Goal: Task Accomplishment & Management: Manage account settings

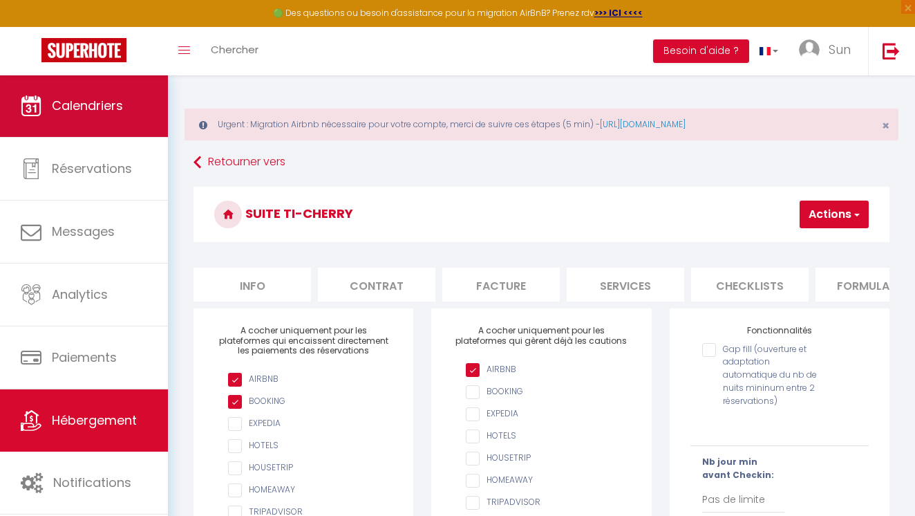
click at [100, 114] on link "Calendriers" at bounding box center [84, 106] width 168 height 62
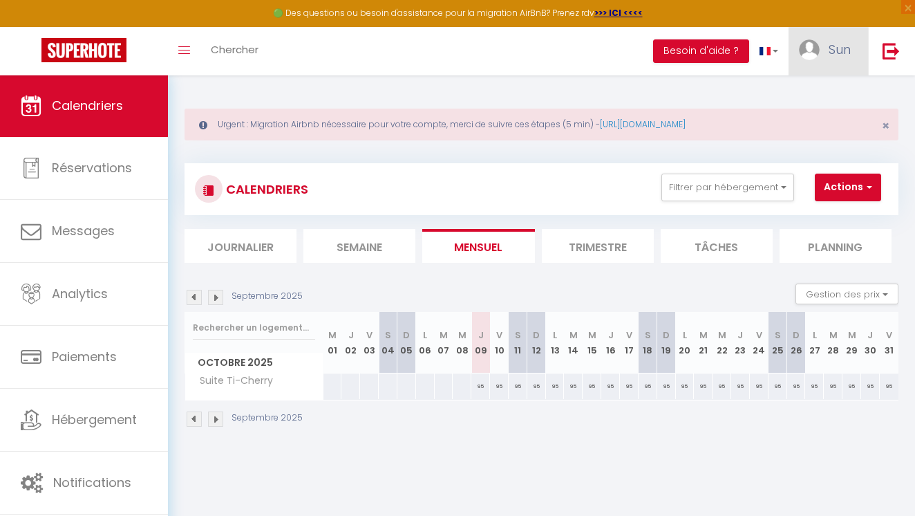
click at [835, 50] on span "Sun" at bounding box center [840, 49] width 22 height 17
click at [817, 92] on link "Paramètres" at bounding box center [813, 96] width 102 height 24
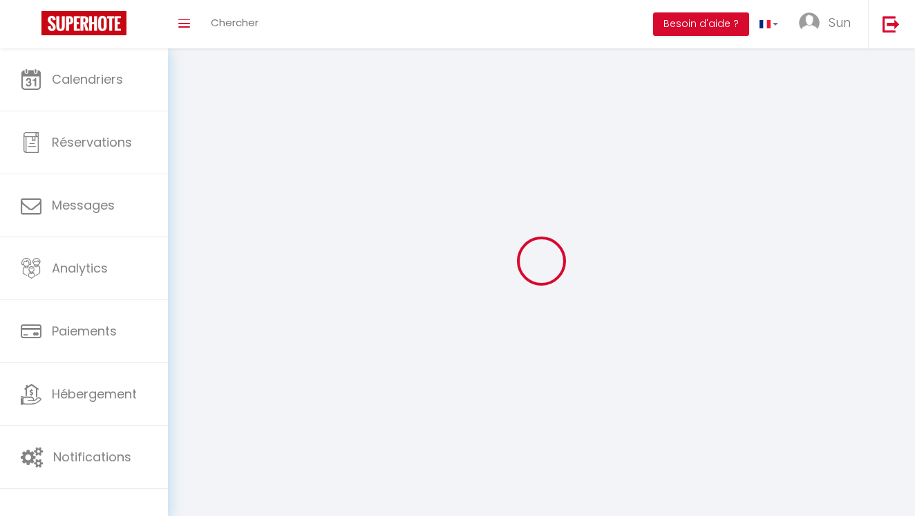
select select
select select "fr"
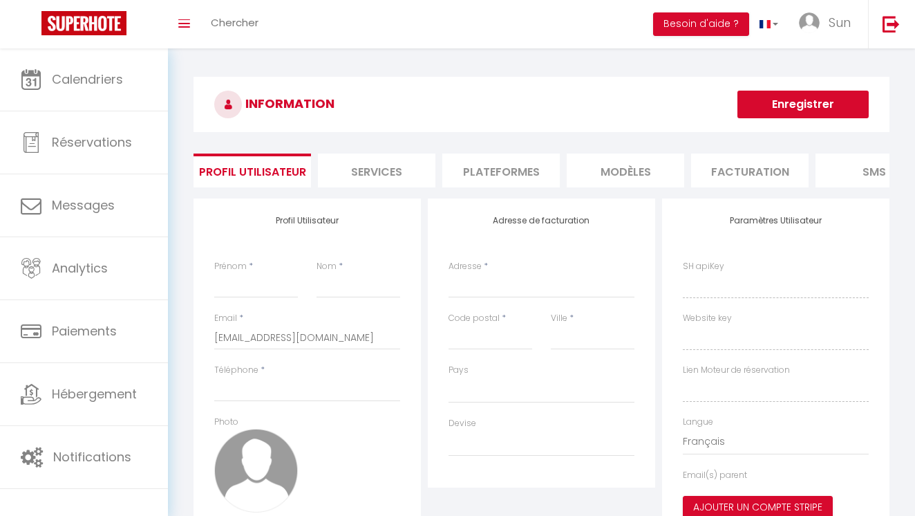
type input "Sun"
type input "C"
type input "0696292891"
type input "[STREET_ADDRESS]"
type input "75008"
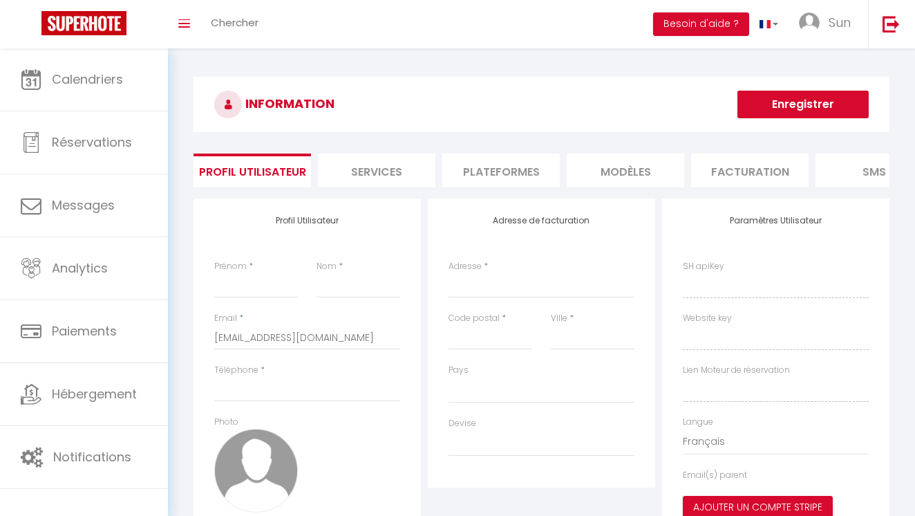
type input "[GEOGRAPHIC_DATA]"
type input "imG11SXDOY4TldROAq2tUbuRG"
type input "a6wkaTT5BxdoyiAgEVW7SBdrO"
type input "[URL][DOMAIN_NAME]"
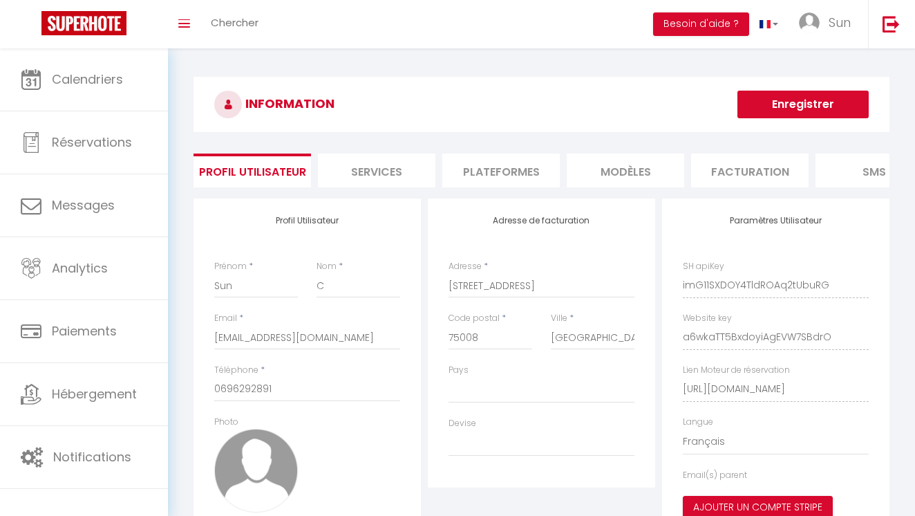
select select "28"
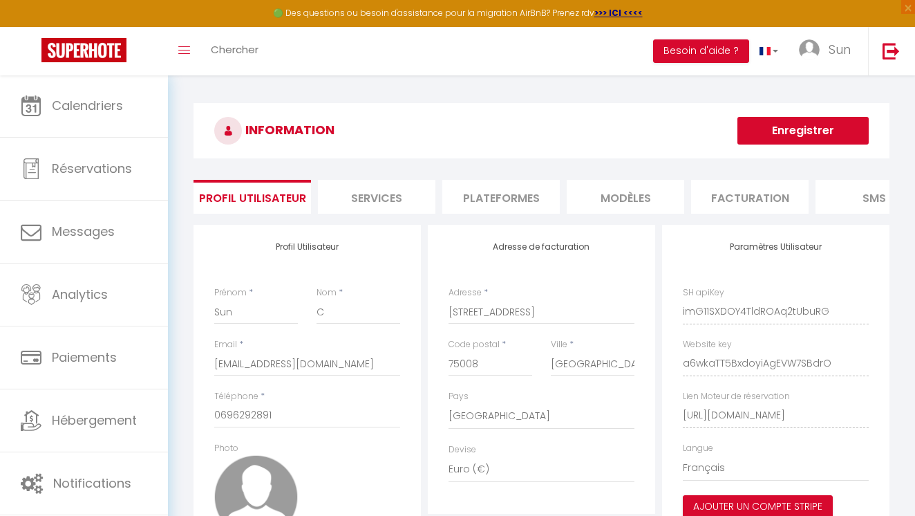
click at [519, 206] on li "Plateformes" at bounding box center [501, 197] width 118 height 34
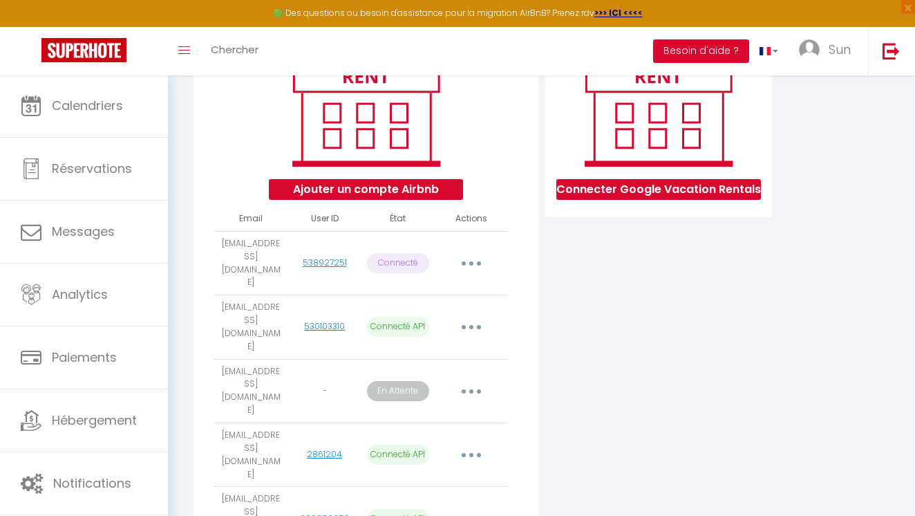
scroll to position [202, 0]
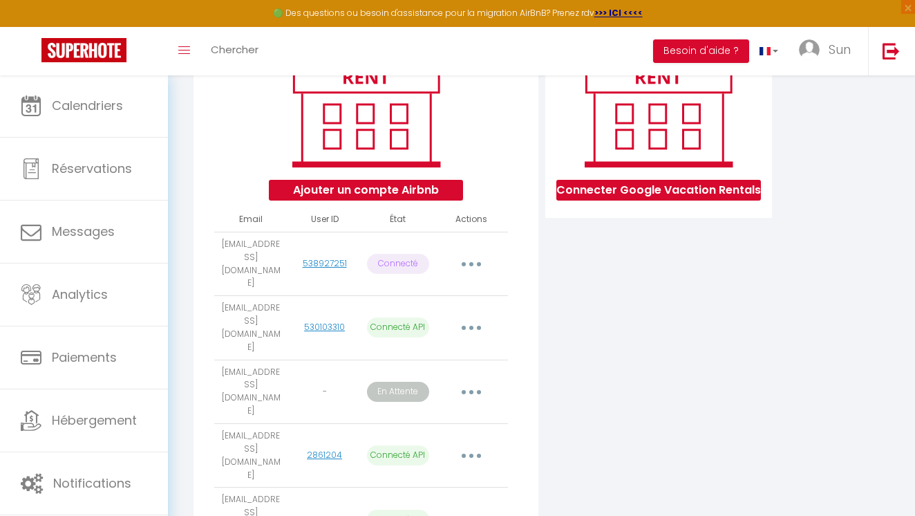
click at [469, 506] on button "button" at bounding box center [471, 519] width 37 height 26
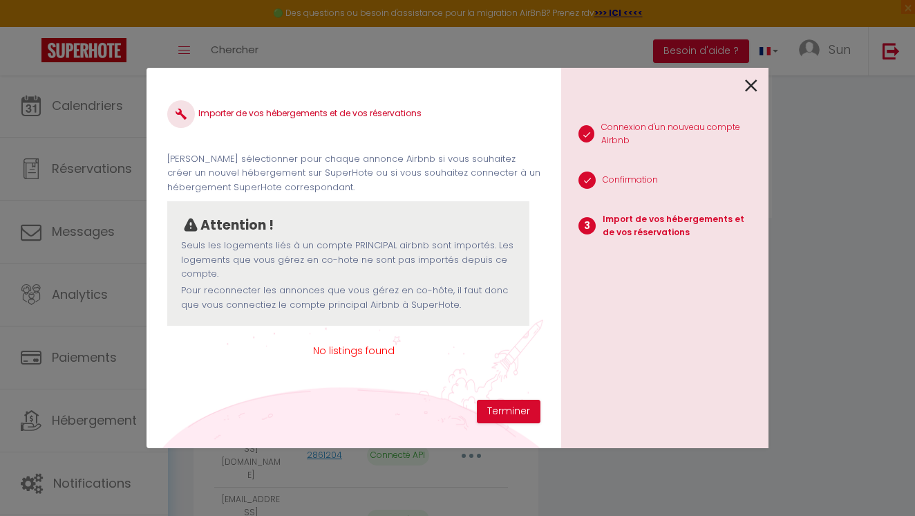
click at [361, 352] on span "No listings found" at bounding box center [353, 350] width 373 height 15
click at [231, 353] on span "No listings found" at bounding box center [353, 350] width 373 height 15
click at [192, 339] on div "Importer de vos hébergements et de vos réservations [PERSON_NAME] sélectionner …" at bounding box center [353, 243] width 373 height 311
click at [474, 350] on span "No listings found" at bounding box center [353, 350] width 373 height 15
click at [407, 263] on p "Seuls les logements liés à un compte PRINCIPAL airbnb sont importés. Les logeme…" at bounding box center [348, 259] width 335 height 42
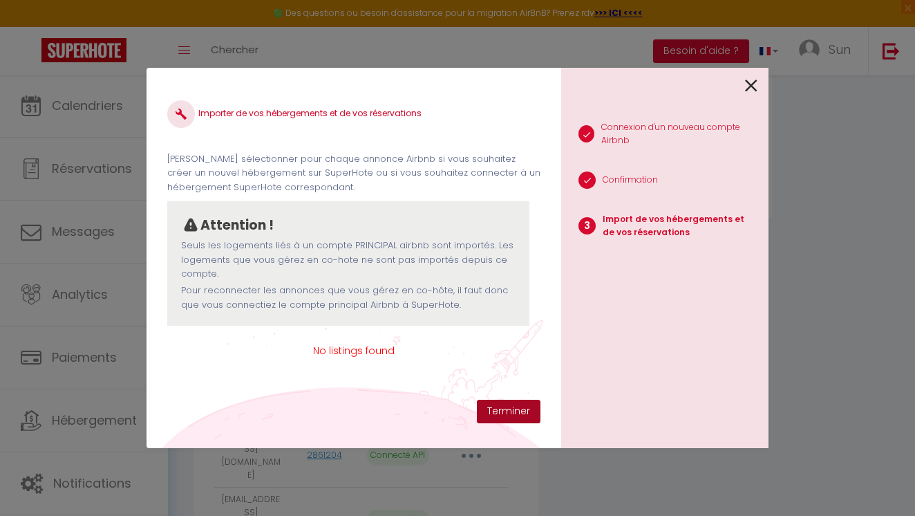
click at [496, 409] on button "Terminer" at bounding box center [509, 412] width 64 height 24
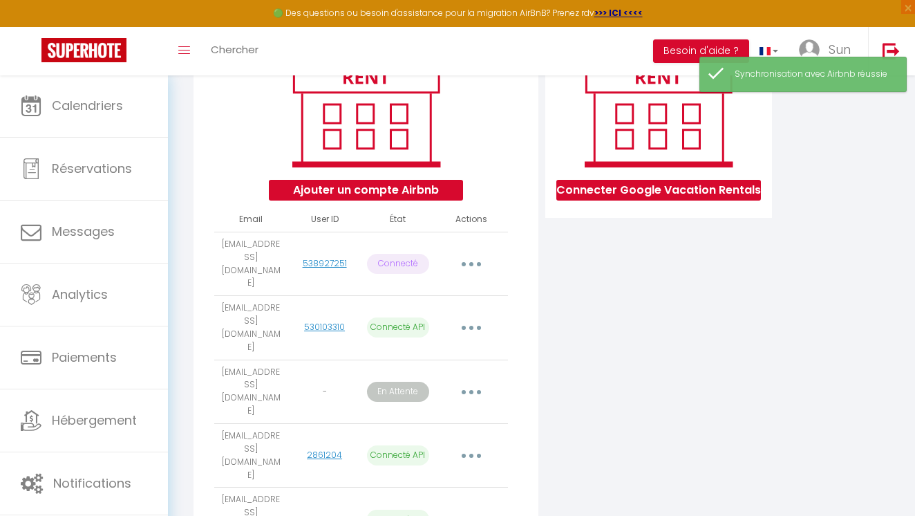
click at [487, 506] on button "button" at bounding box center [471, 519] width 37 height 26
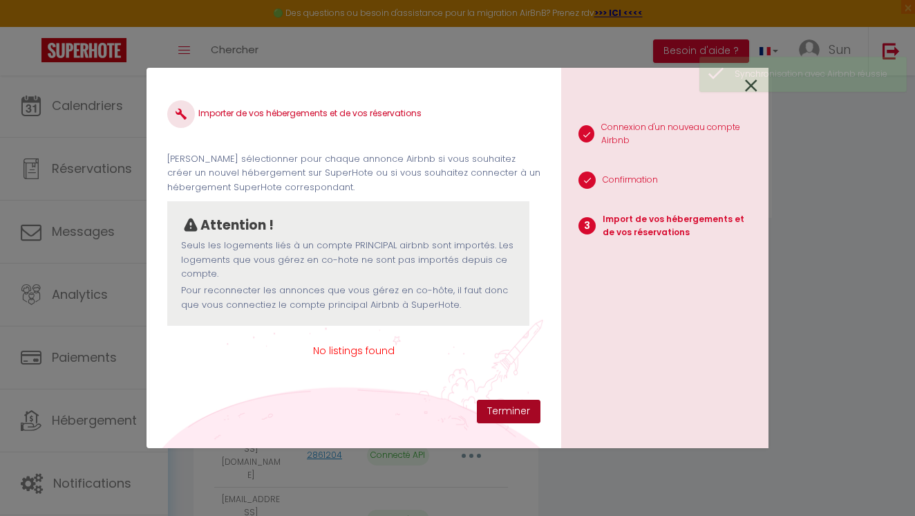
click at [515, 414] on button "Terminer" at bounding box center [509, 412] width 64 height 24
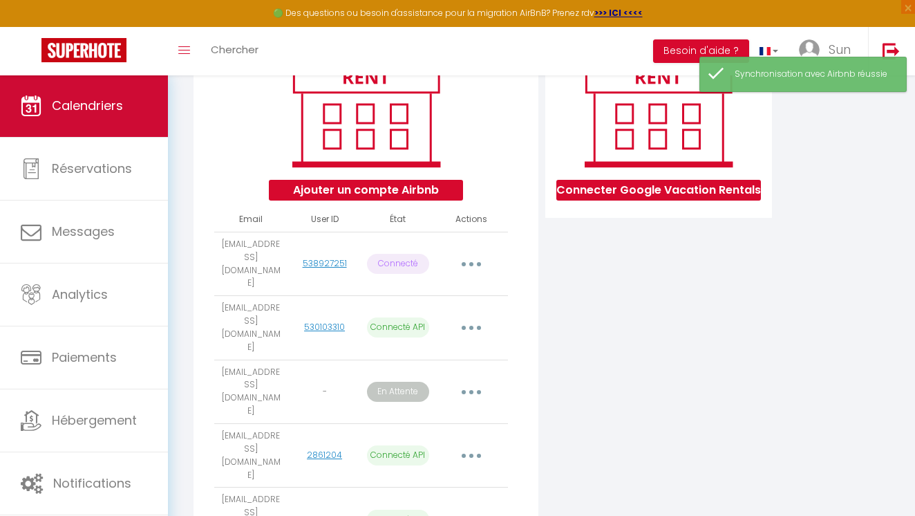
click at [111, 117] on link "Calendriers" at bounding box center [84, 106] width 168 height 62
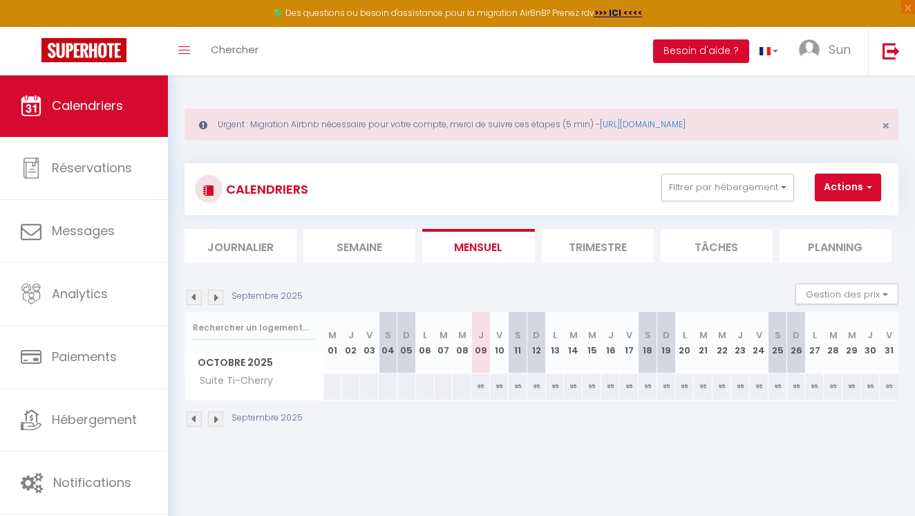
click at [87, 108] on span "Calendriers" at bounding box center [87, 105] width 71 height 17
click at [345, 237] on li "Semaine" at bounding box center [359, 246] width 112 height 34
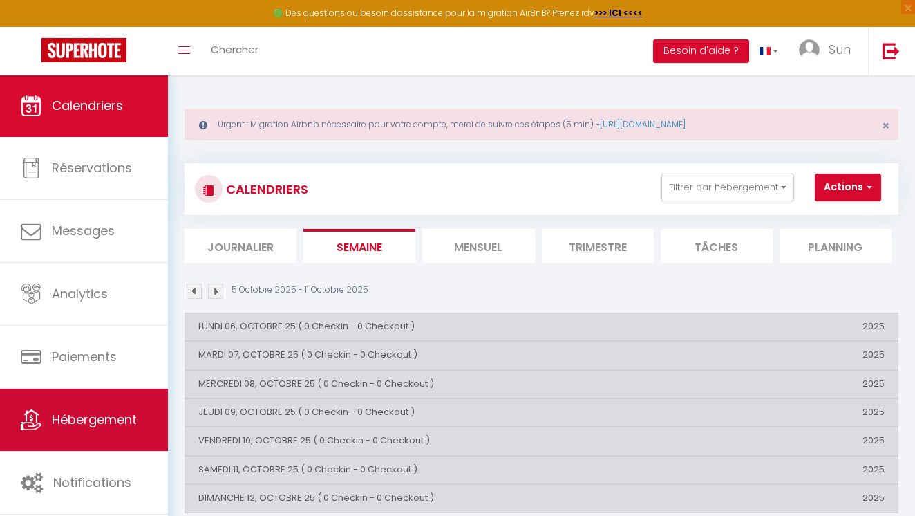
click at [74, 407] on link "Hébergement" at bounding box center [84, 419] width 168 height 62
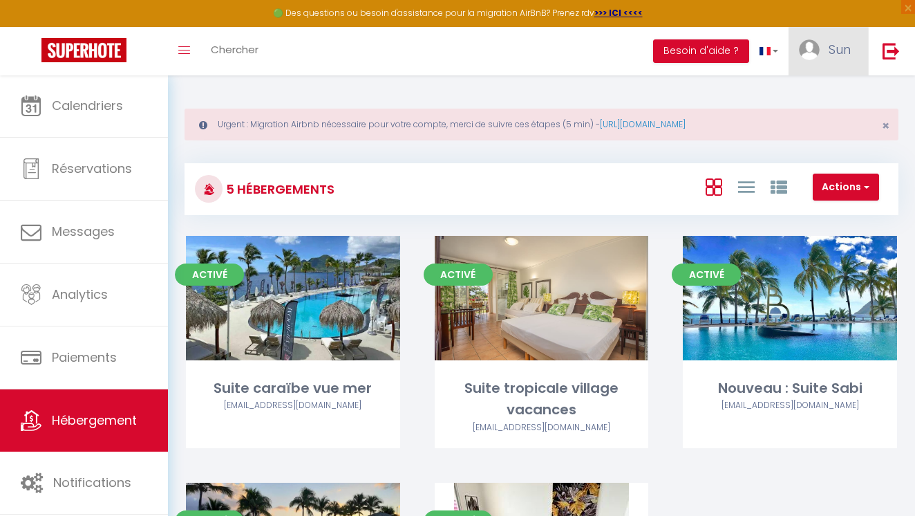
click at [822, 48] on link "Sun" at bounding box center [828, 51] width 79 height 48
click at [802, 89] on link "Paramètres" at bounding box center [813, 96] width 102 height 24
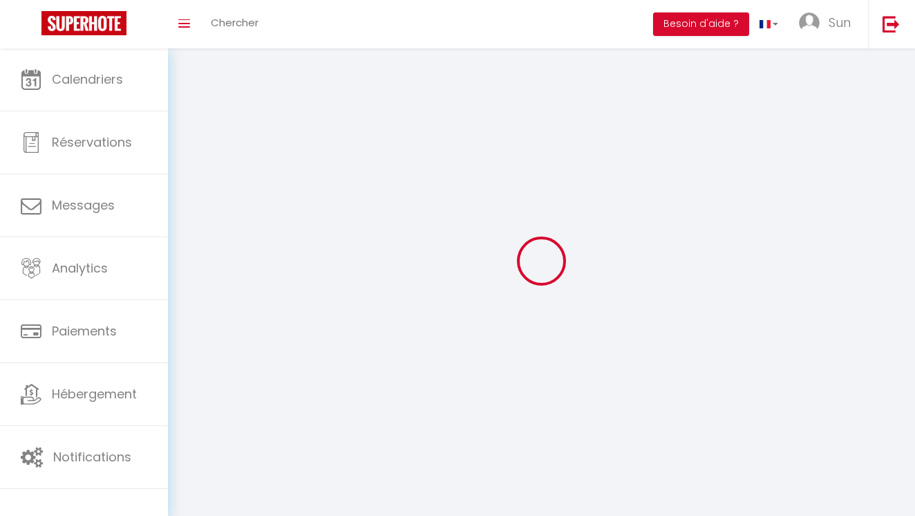
type input "Sun"
type input "C"
type input "0696292891"
type input "[STREET_ADDRESS]"
type input "75008"
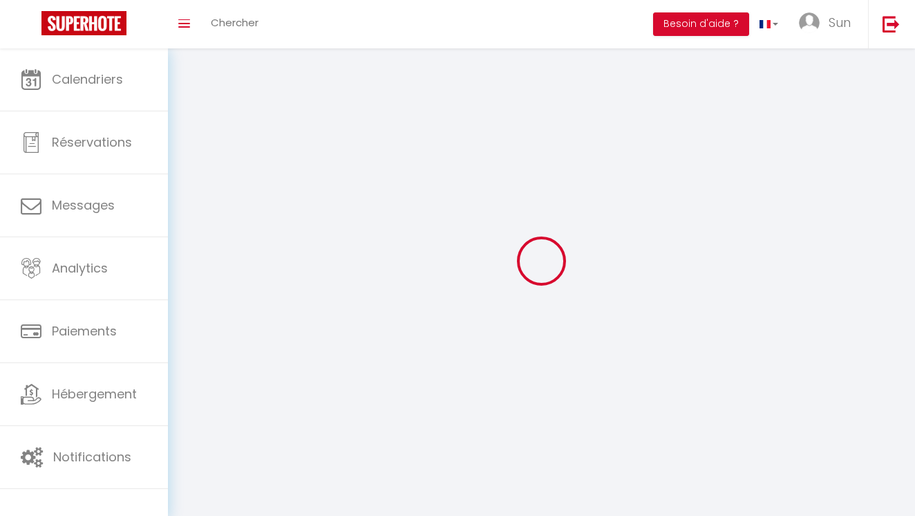
type input "[GEOGRAPHIC_DATA]"
type input "imG11SXDOY4TldROAq2tUbuRG"
type input "a6wkaTT5BxdoyiAgEVW7SBdrO"
type input "[URL][DOMAIN_NAME]"
select select "28"
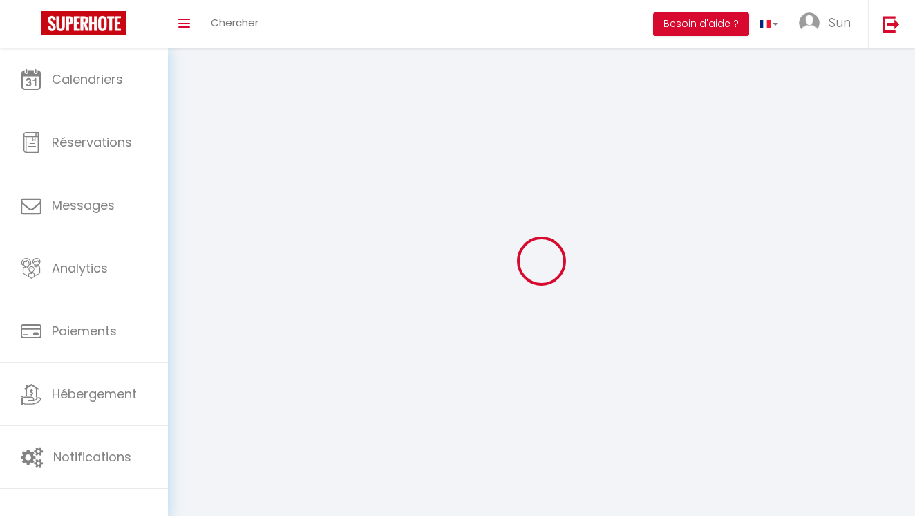
select select "fr"
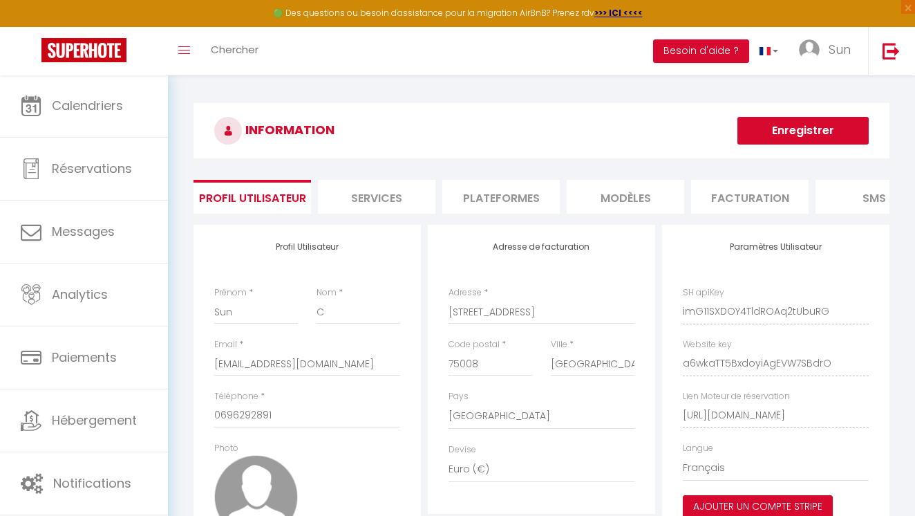
click at [534, 191] on li "Plateformes" at bounding box center [501, 197] width 118 height 34
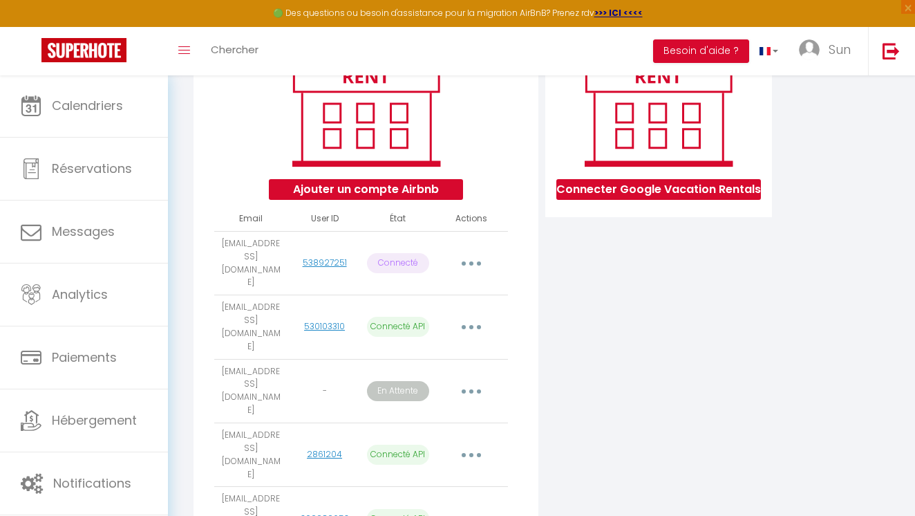
scroll to position [202, 0]
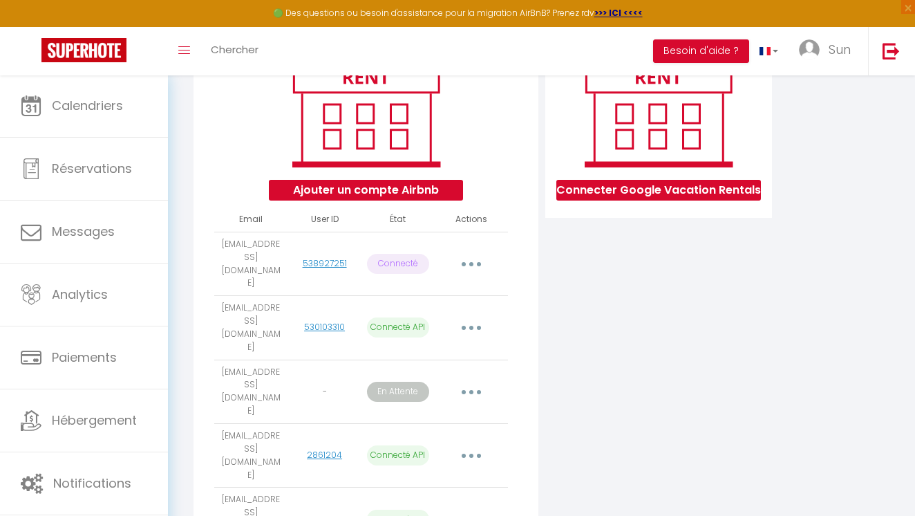
click at [471, 515] on icon "button" at bounding box center [471, 519] width 4 height 4
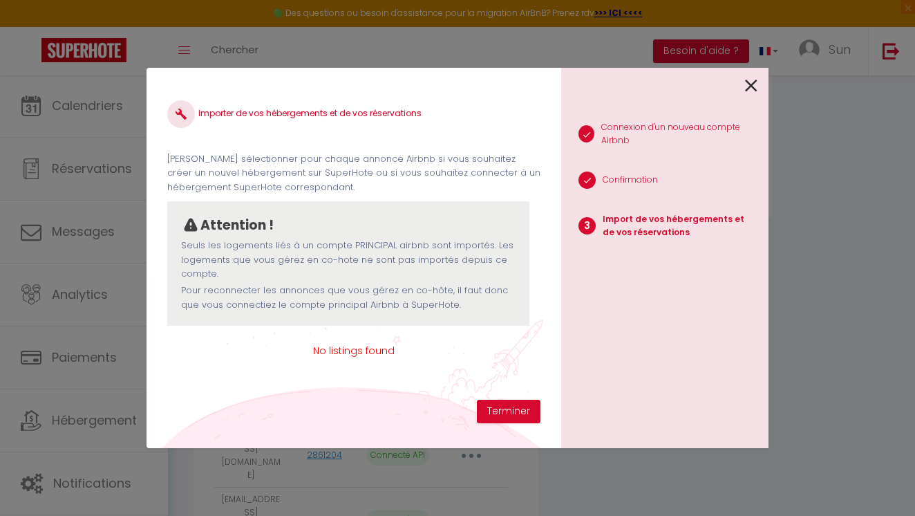
click at [362, 352] on span "No listings found" at bounding box center [353, 350] width 373 height 15
click at [751, 91] on icon at bounding box center [751, 85] width 12 height 21
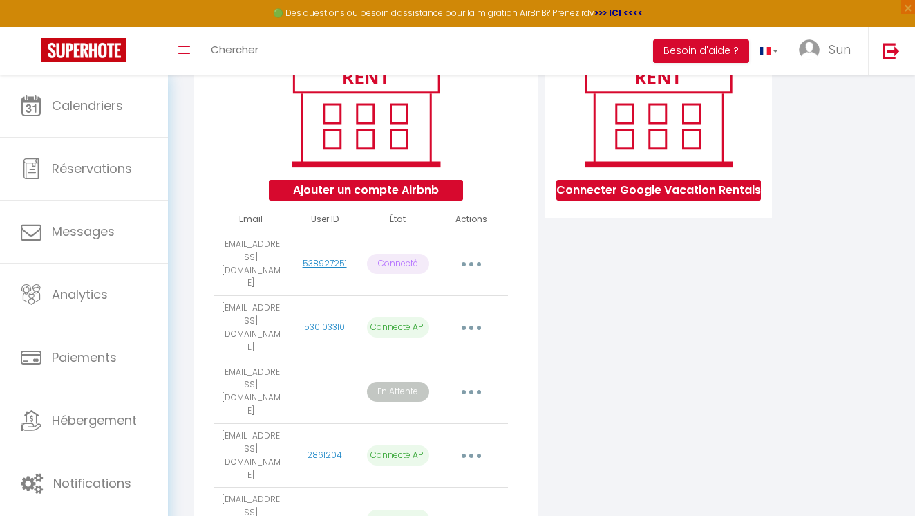
click at [460, 506] on button "button" at bounding box center [471, 519] width 37 height 26
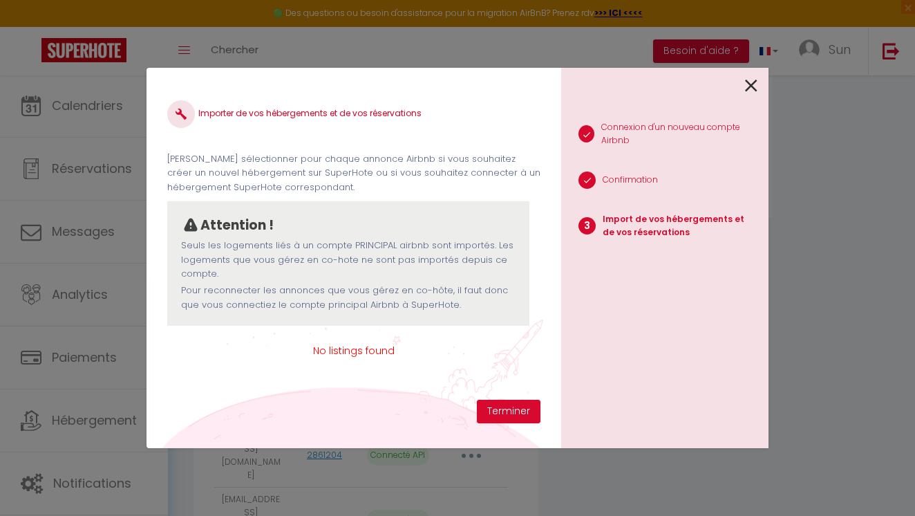
click at [366, 362] on div "Importer de vos hébergements et de vos réservations [PERSON_NAME] sélectionner …" at bounding box center [353, 243] width 373 height 311
click at [393, 343] on span "No listings found" at bounding box center [353, 350] width 373 height 15
drag, startPoint x: 393, startPoint y: 341, endPoint x: 310, endPoint y: 336, distance: 82.4
click at [310, 336] on div "Importer de vos hébergements et de vos réservations [PERSON_NAME] sélectionner …" at bounding box center [353, 243] width 373 height 311
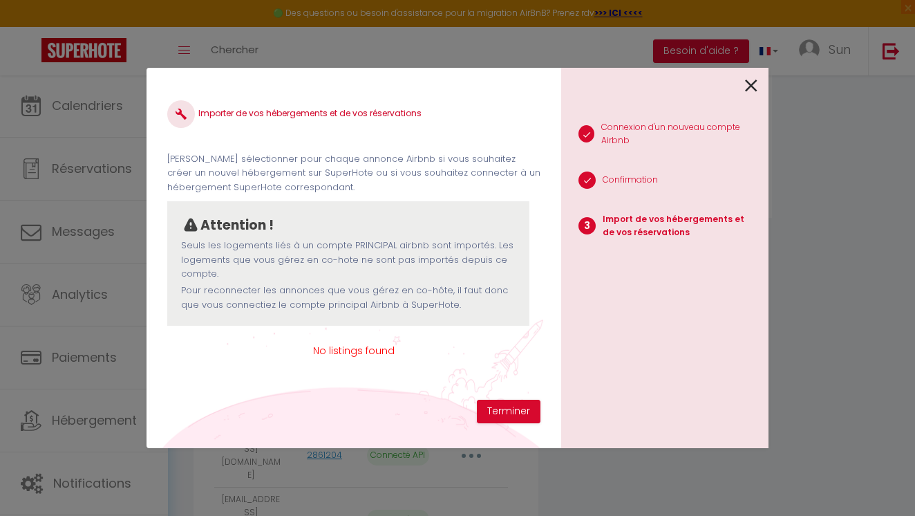
click at [747, 79] on icon at bounding box center [751, 85] width 12 height 21
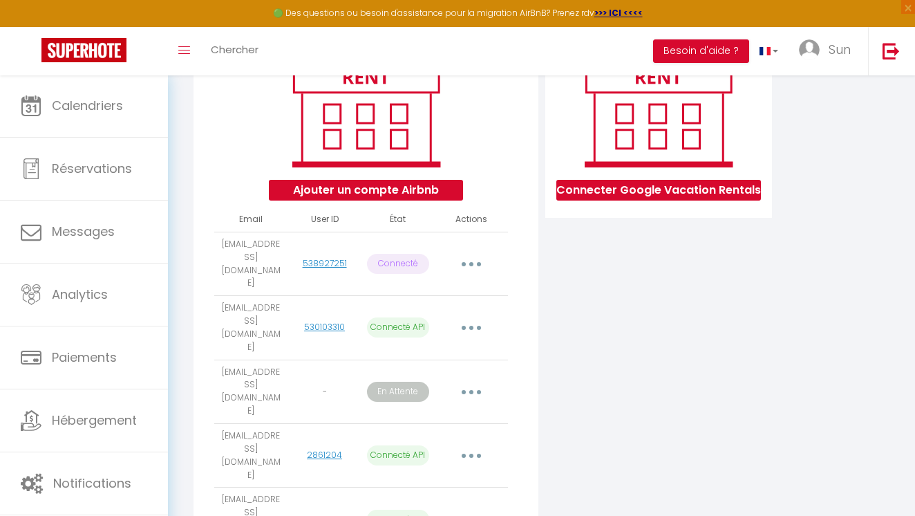
click at [473, 442] on button "button" at bounding box center [471, 455] width 37 height 26
click at [440, 477] on link "Importer les appartements" at bounding box center [409, 489] width 153 height 24
select select "78536"
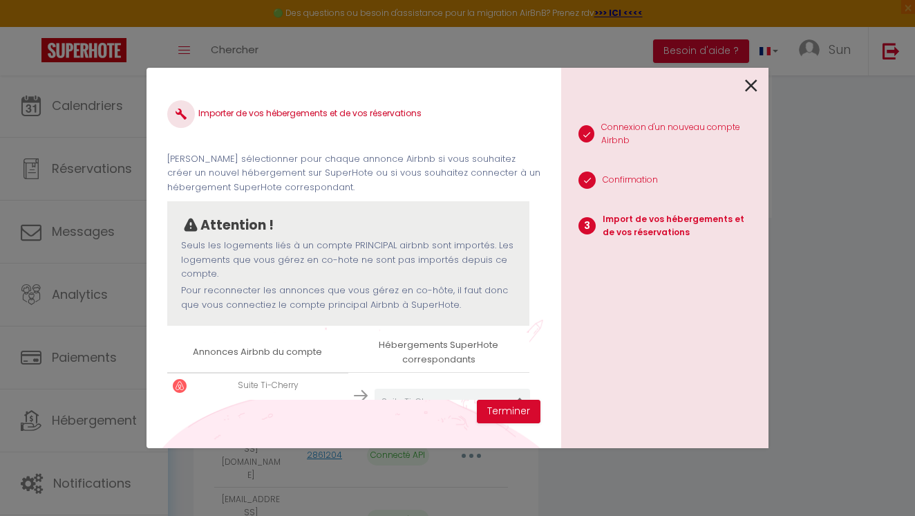
click at [750, 91] on icon at bounding box center [751, 85] width 12 height 21
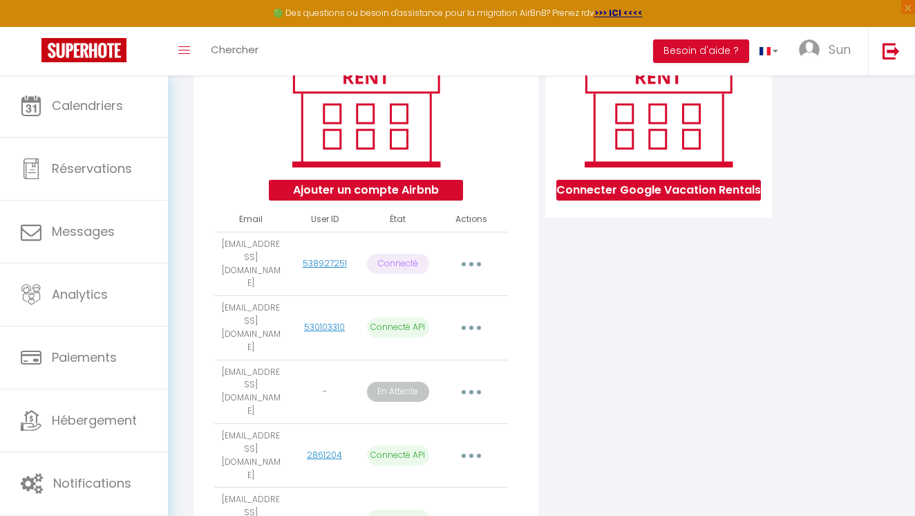
click at [472, 506] on button "button" at bounding box center [471, 519] width 37 height 26
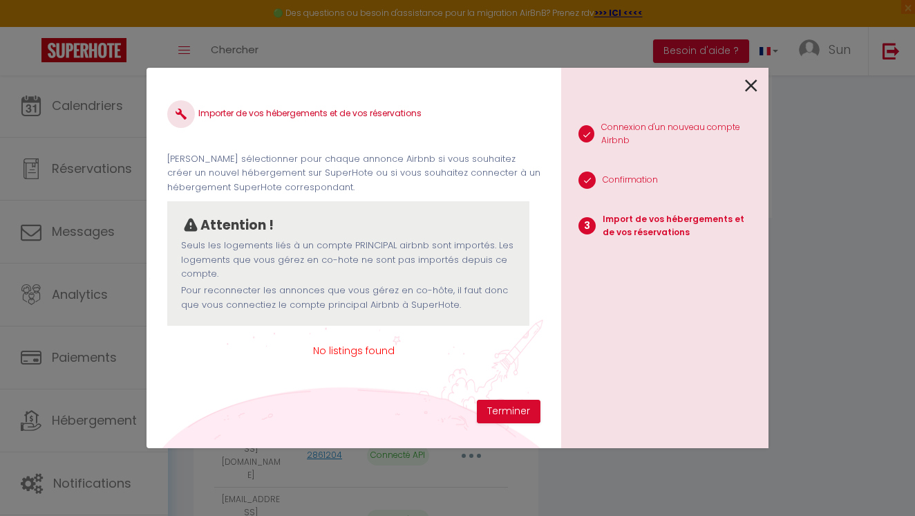
click at [348, 344] on span "No listings found" at bounding box center [353, 350] width 373 height 15
click at [227, 393] on div "Importer de vos hébergements et de vos réservations [PERSON_NAME] sélectionner …" at bounding box center [353, 243] width 373 height 311
click at [751, 90] on icon at bounding box center [751, 85] width 12 height 21
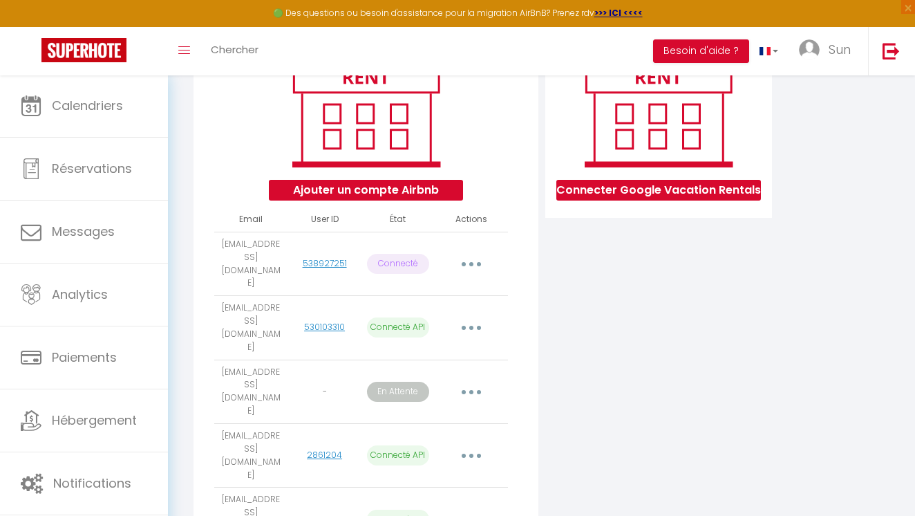
click at [475, 506] on button "button" at bounding box center [471, 519] width 37 height 26
click at [469, 506] on button "button" at bounding box center [471, 519] width 37 height 26
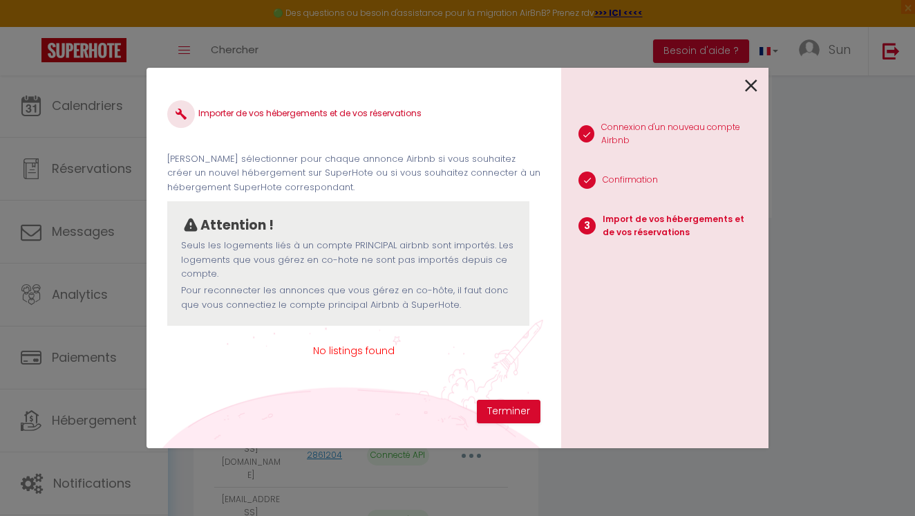
drag, startPoint x: 344, startPoint y: 346, endPoint x: 399, endPoint y: 355, distance: 56.0
click at [399, 355] on div "Importer de vos hébergements et de vos réservations [PERSON_NAME] sélectionner …" at bounding box center [353, 243] width 373 height 311
click at [757, 88] on icon at bounding box center [751, 85] width 12 height 21
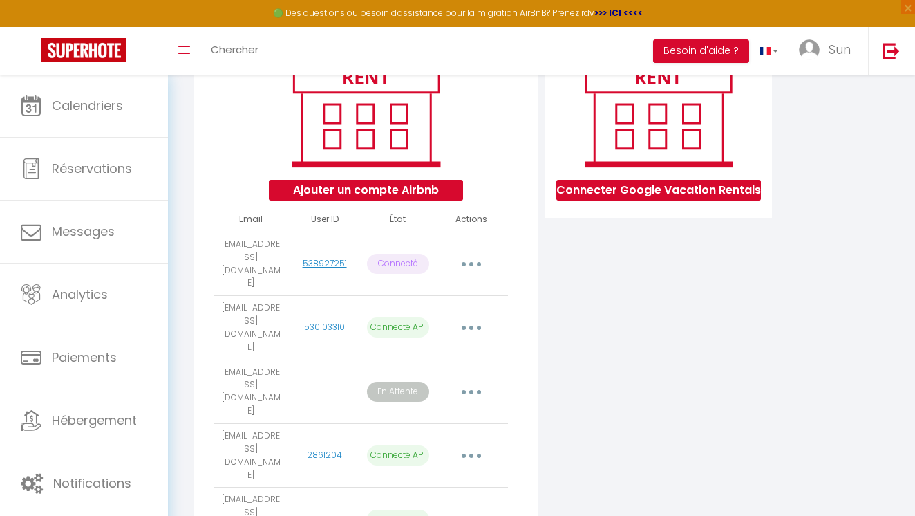
click at [478, 442] on button "button" at bounding box center [471, 455] width 37 height 26
click at [444, 477] on link "Importer les appartements" at bounding box center [409, 489] width 153 height 24
select select "78536"
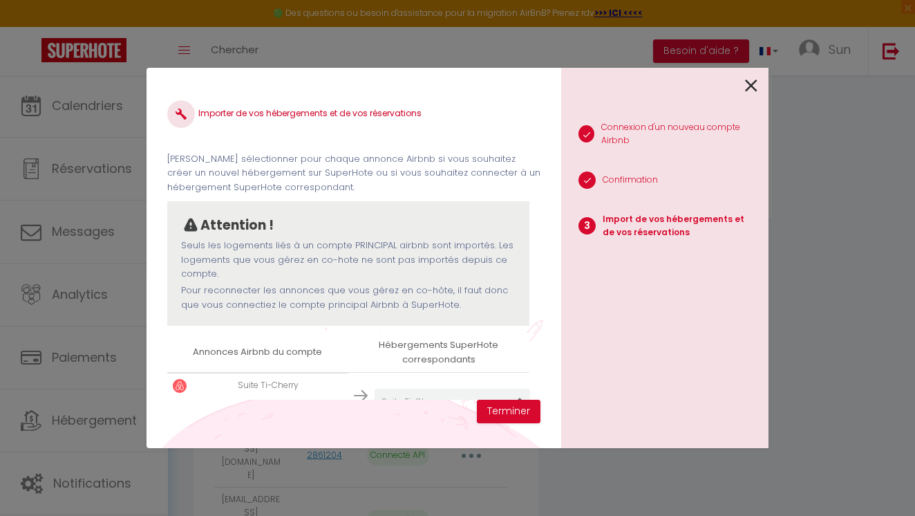
click at [756, 84] on icon at bounding box center [751, 85] width 12 height 21
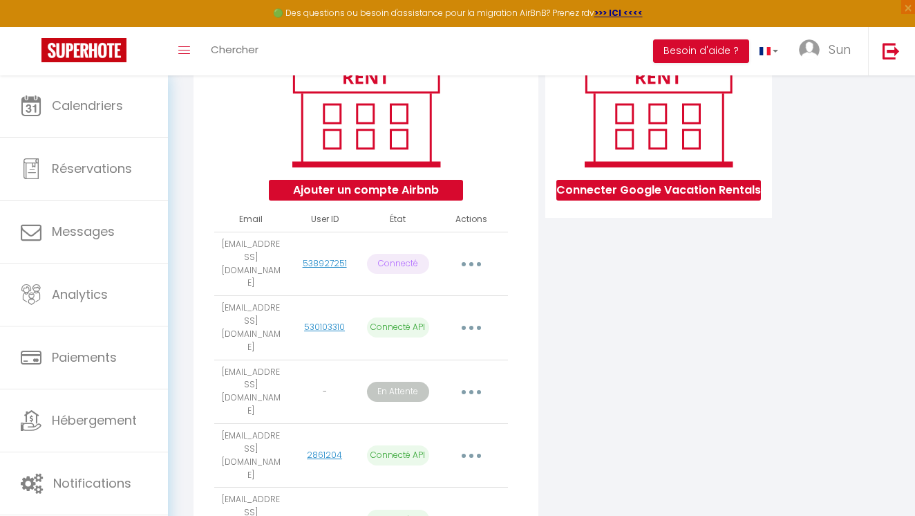
click at [461, 506] on button "button" at bounding box center [471, 519] width 37 height 26
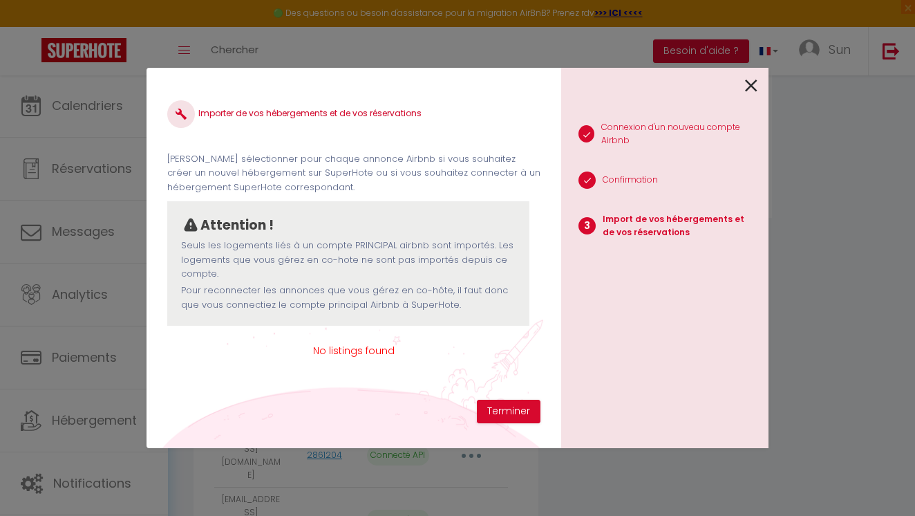
click at [749, 90] on icon at bounding box center [751, 85] width 12 height 21
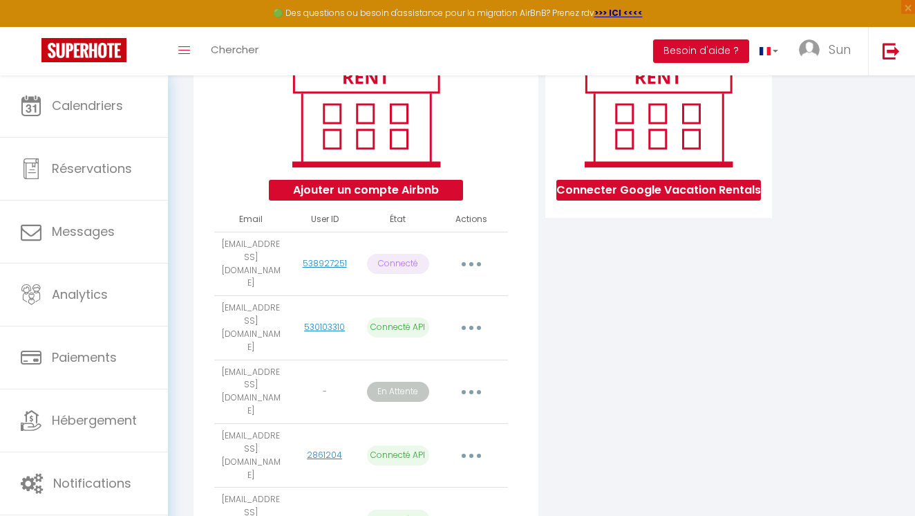
click at [471, 515] on icon "button" at bounding box center [471, 519] width 4 height 4
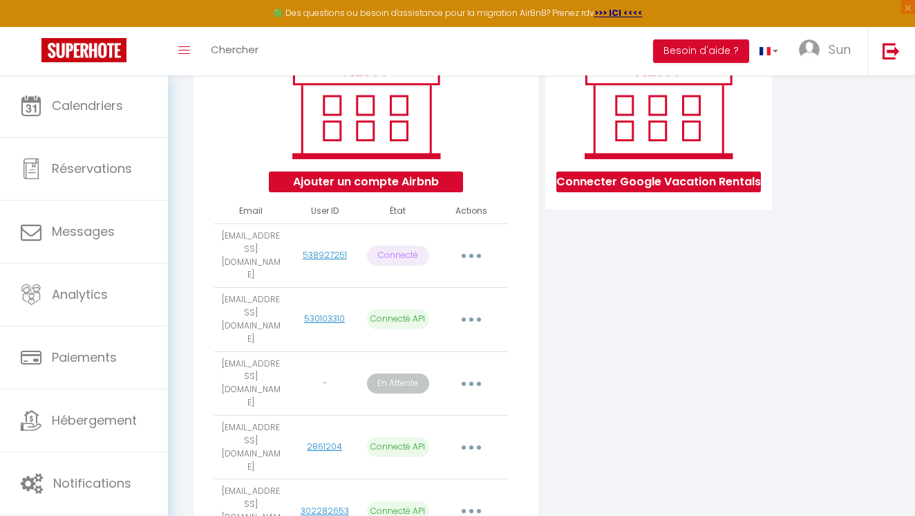
scroll to position [209, 0]
click at [717, 311] on div "Connecter Google Vacation Rentals" at bounding box center [659, 297] width 234 height 564
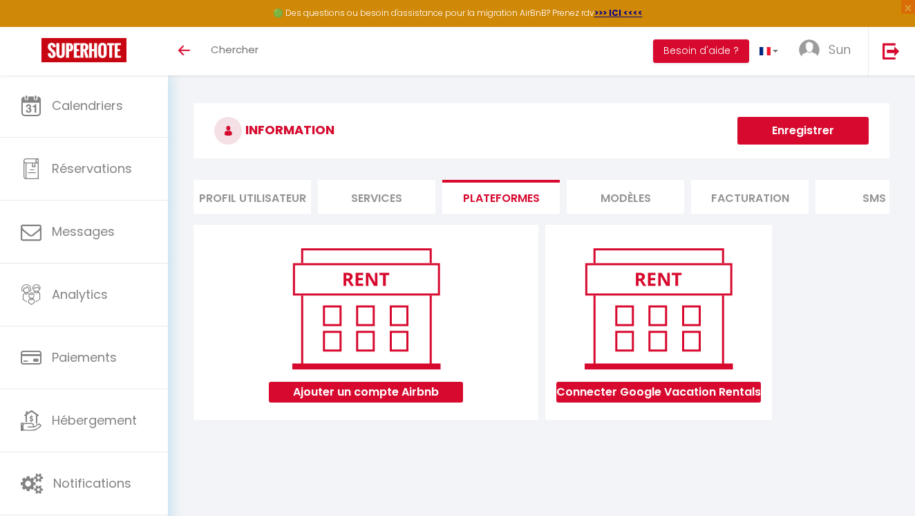
scroll to position [75, 0]
